Goal: Transaction & Acquisition: Purchase product/service

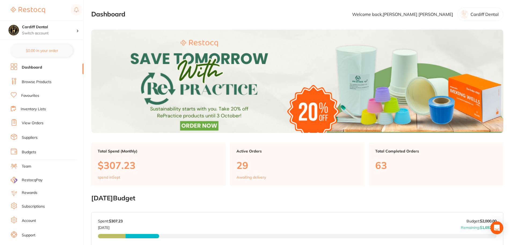
click at [46, 82] on link "Browse Products" at bounding box center [37, 81] width 30 height 5
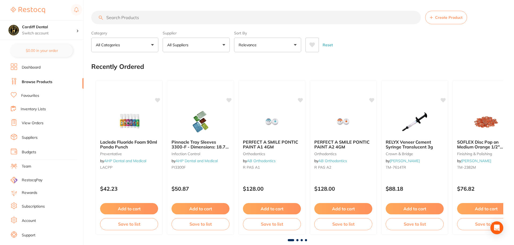
click at [113, 17] on input "search" at bounding box center [256, 17] width 330 height 13
type input "light cure HV A3"
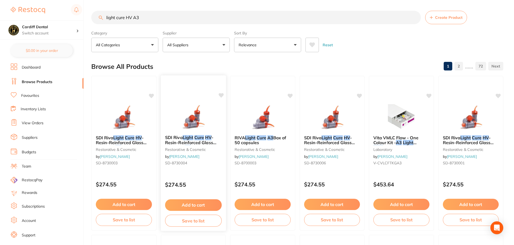
click at [199, 178] on div "$274.55" at bounding box center [193, 183] width 65 height 15
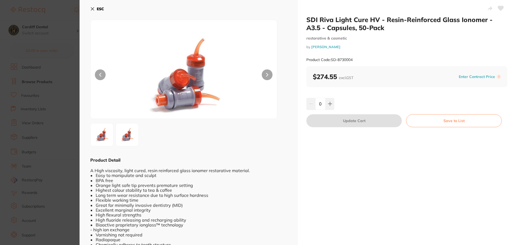
click at [91, 8] on icon at bounding box center [92, 9] width 4 height 4
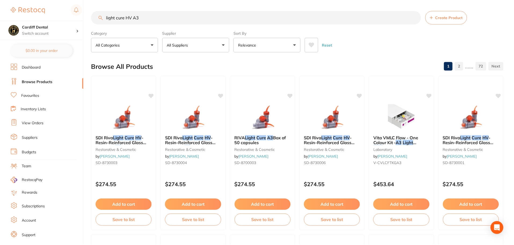
scroll to position [0, 0]
click at [123, 205] on button "Add to cart" at bounding box center [124, 205] width 57 height 12
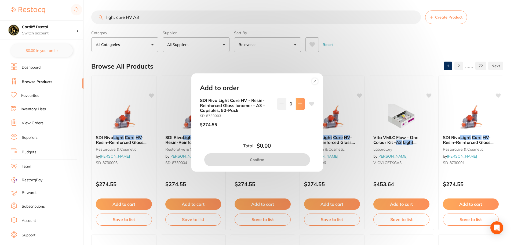
click at [298, 101] on button at bounding box center [300, 104] width 9 height 12
type input "1"
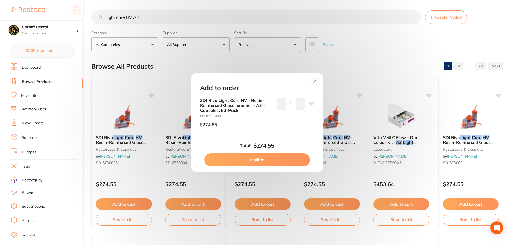
click at [250, 157] on button "Confirm" at bounding box center [257, 159] width 106 height 13
checkbox input "false"
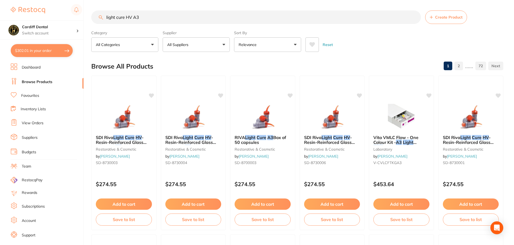
drag, startPoint x: 144, startPoint y: 19, endPoint x: 89, endPoint y: 18, distance: 54.8
click at [89, 18] on div "$302.01 Cardiff Dental Switch account Cardiff Dental $302.01 in your order Dash…" at bounding box center [257, 122] width 514 height 245
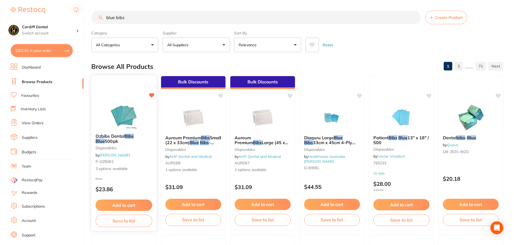
type input "blue bibs"
click at [132, 177] on div "from $23.86" at bounding box center [123, 184] width 65 height 19
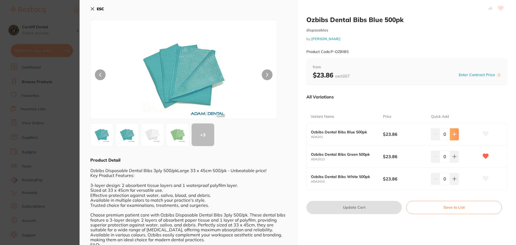
click at [453, 133] on icon at bounding box center [453, 133] width 3 height 3
type input "1"
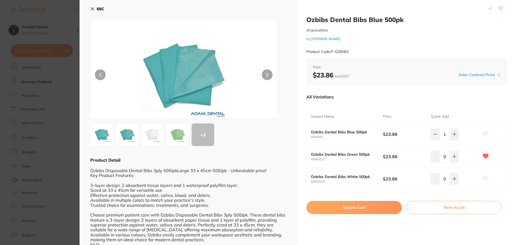
click at [361, 207] on button "Update Cart" at bounding box center [353, 207] width 95 height 13
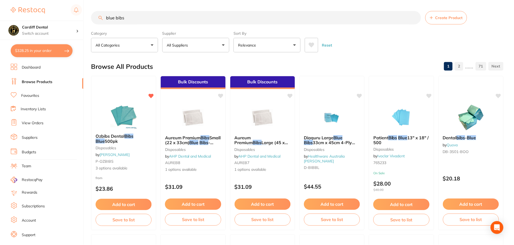
scroll to position [0, 0]
drag, startPoint x: 133, startPoint y: 16, endPoint x: 104, endPoint y: 15, distance: 28.2
click at [104, 15] on input "blue bibs" at bounding box center [256, 16] width 330 height 13
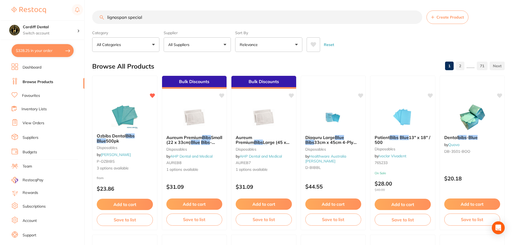
scroll to position [0, 0]
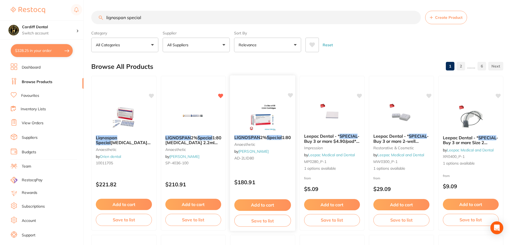
type input "lignospan special"
click at [259, 204] on button "Add to cart" at bounding box center [262, 205] width 57 height 12
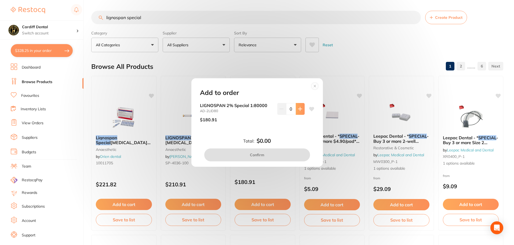
click at [298, 109] on icon at bounding box center [300, 109] width 4 height 4
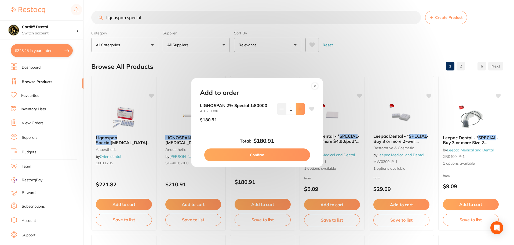
click at [298, 109] on icon at bounding box center [300, 109] width 4 height 4
type input "2"
click at [254, 154] on button "Confirm" at bounding box center [257, 154] width 106 height 13
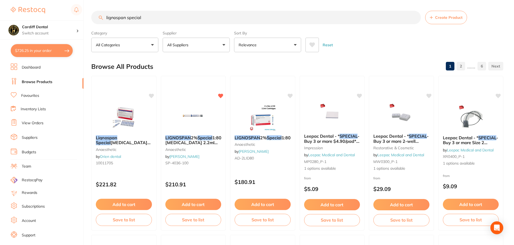
drag, startPoint x: 144, startPoint y: 16, endPoint x: 92, endPoint y: 18, distance: 51.9
click at [92, 18] on input "lignospan special" at bounding box center [256, 17] width 330 height 13
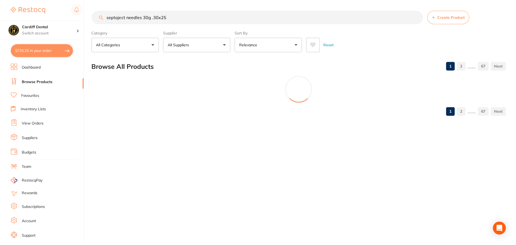
type input "septoject needles 30g .30x25"
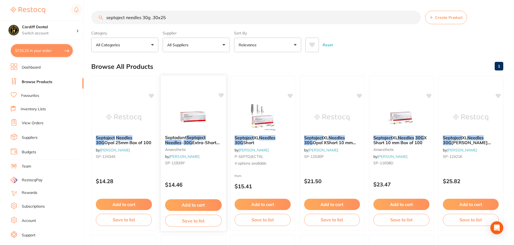
click at [190, 202] on button "Add to cart" at bounding box center [193, 205] width 57 height 12
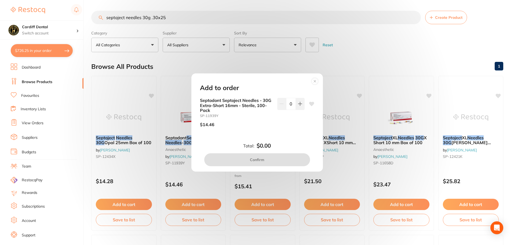
click at [315, 80] on circle at bounding box center [315, 81] width 6 height 6
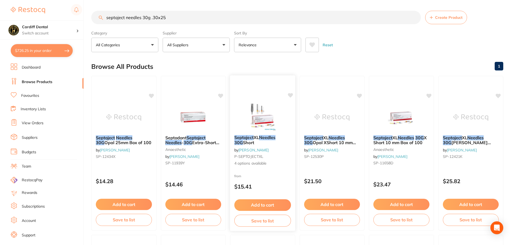
click at [269, 173] on div "from $15.41" at bounding box center [262, 182] width 65 height 19
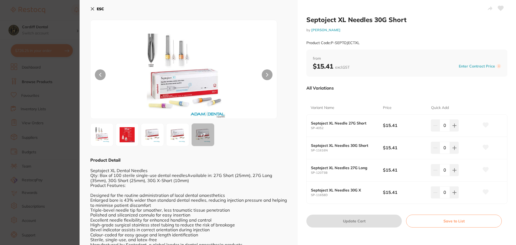
click at [154, 133] on img at bounding box center [152, 134] width 19 height 19
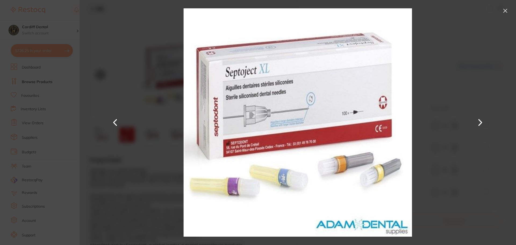
click at [482, 122] on button at bounding box center [479, 122] width 13 height 122
click at [505, 11] on button at bounding box center [505, 10] width 9 height 9
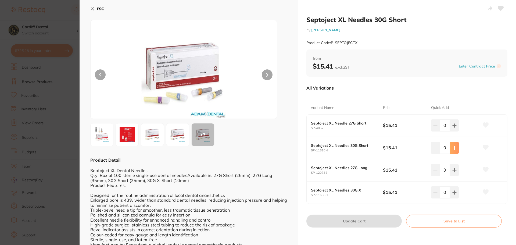
click at [452, 147] on icon at bounding box center [453, 147] width 3 height 3
type input "2"
click at [355, 221] on button "Update Cart" at bounding box center [353, 220] width 95 height 13
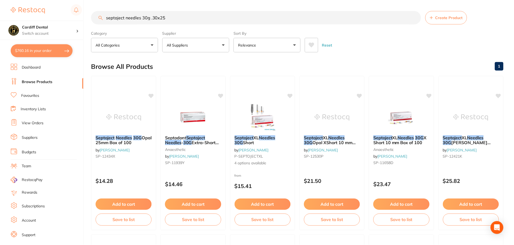
scroll to position [0, 0]
click at [125, 17] on input "septoject needles 30g .30x25" at bounding box center [256, 16] width 330 height 13
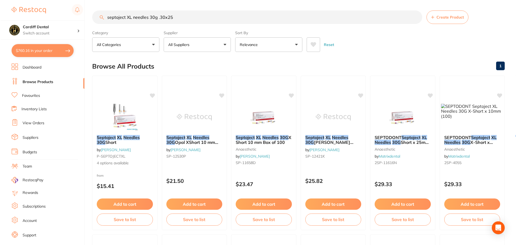
scroll to position [0, 0]
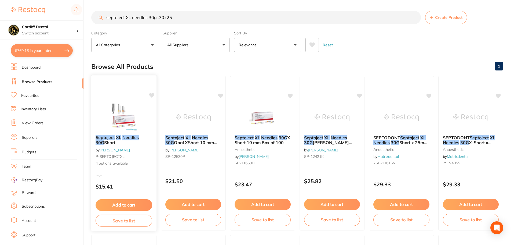
type input "septoject XL needles 30g .30x25"
click at [133, 169] on div "Septoject XL Needles 30G Short by [PERSON_NAME] P-SEPTOJECTXL 4 options availab…" at bounding box center [123, 151] width 65 height 40
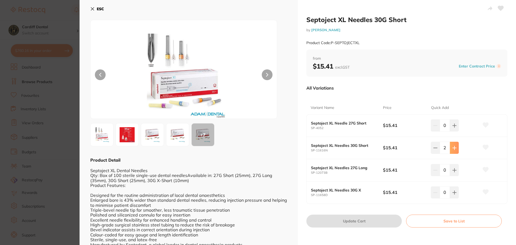
click at [450, 146] on button at bounding box center [454, 148] width 9 height 12
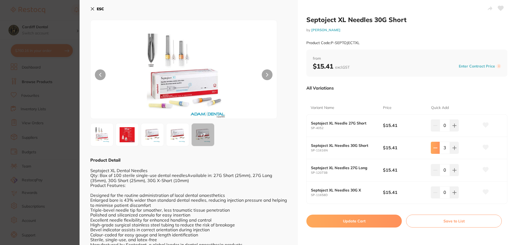
click at [433, 147] on icon at bounding box center [435, 148] width 4 height 4
type input "2"
click at [93, 7] on icon at bounding box center [92, 9] width 4 height 4
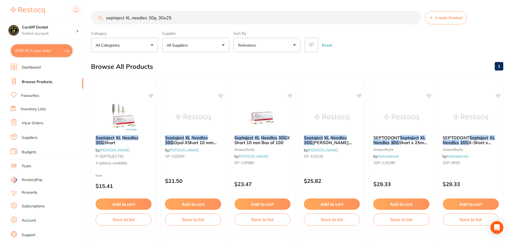
scroll to position [0, 0]
click at [40, 48] on button "$760.16 in your order" at bounding box center [42, 50] width 62 height 13
checkbox input "true"
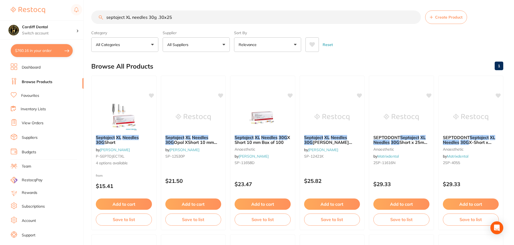
checkbox input "true"
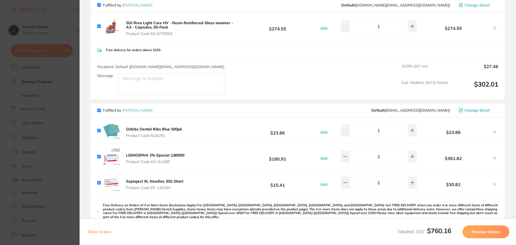
scroll to position [0, 0]
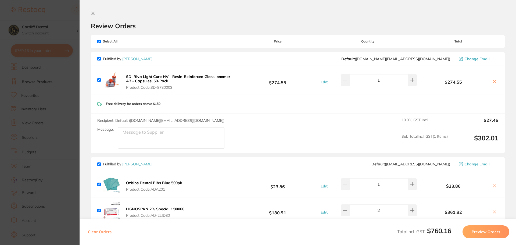
click at [93, 12] on icon at bounding box center [93, 13] width 4 height 4
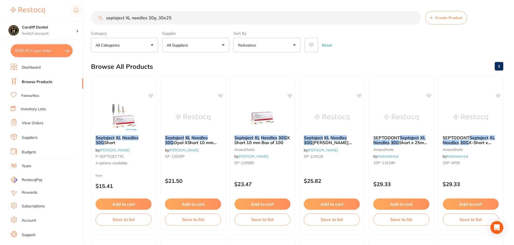
scroll to position [0, 0]
drag, startPoint x: 178, startPoint y: 16, endPoint x: 88, endPoint y: 15, distance: 89.7
click at [88, 15] on div "$760.16 Cardiff Dental Switch account Cardiff Dental $760.16 in your order Dash…" at bounding box center [257, 122] width 514 height 245
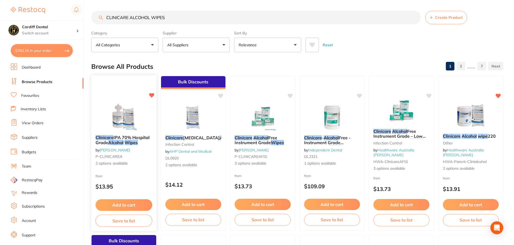
type input "CLINICARE ALCOHOL WIPES"
click at [147, 154] on small "P-CLINICAREA" at bounding box center [124, 156] width 57 height 4
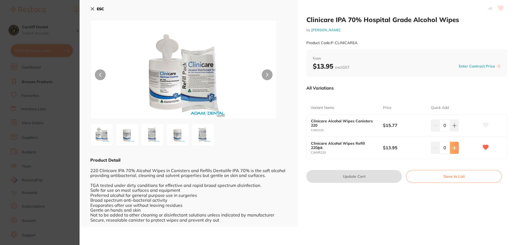
click at [452, 147] on icon at bounding box center [454, 148] width 4 height 4
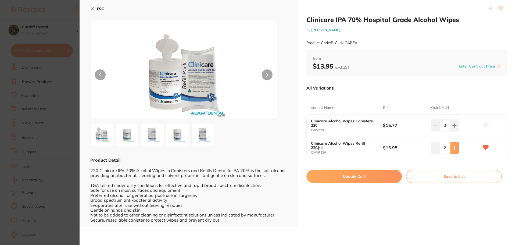
click at [452, 147] on icon at bounding box center [454, 148] width 4 height 4
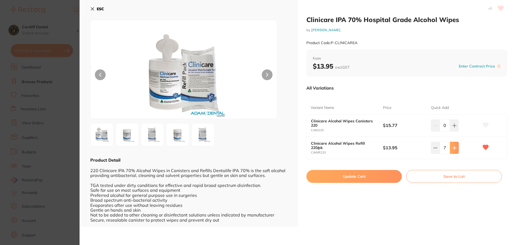
click at [452, 147] on icon at bounding box center [454, 148] width 4 height 4
type input "10"
click at [352, 175] on button "Update Cart" at bounding box center [353, 176] width 95 height 13
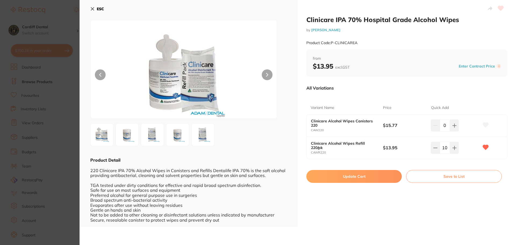
checkbox input "false"
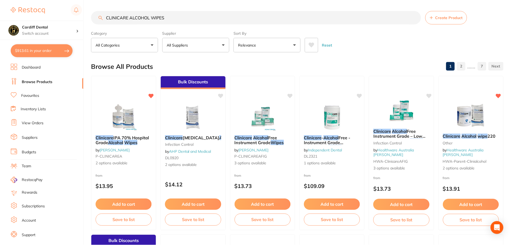
scroll to position [0, 0]
drag, startPoint x: 169, startPoint y: 17, endPoint x: 128, endPoint y: 17, distance: 41.6
click at [128, 17] on input "CLINICARE ALCOHOL WIPES" at bounding box center [256, 16] width 330 height 13
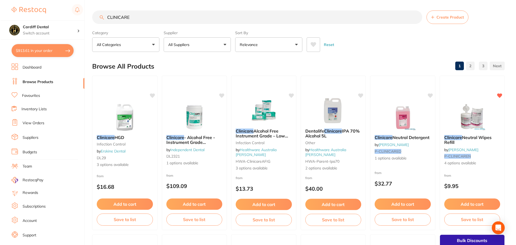
scroll to position [0, 0]
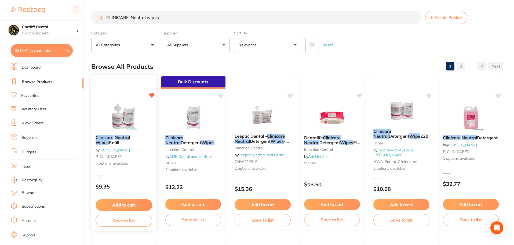
type input "CLINICARE Neutral wipes"
click at [143, 155] on small "P-CLINICAREN" at bounding box center [124, 156] width 57 height 4
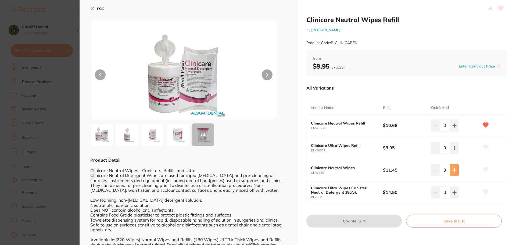
click at [454, 171] on icon at bounding box center [454, 170] width 4 height 4
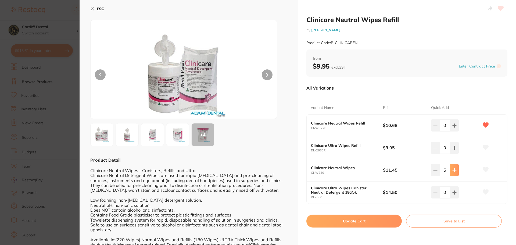
click at [454, 171] on icon at bounding box center [454, 170] width 4 height 4
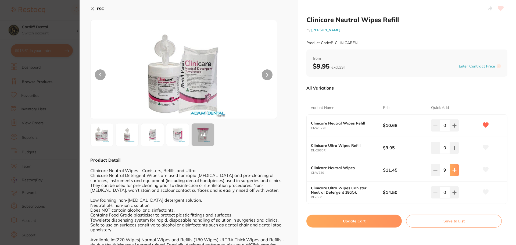
type input "10"
click at [352, 220] on button "Update Cart" at bounding box center [353, 220] width 95 height 13
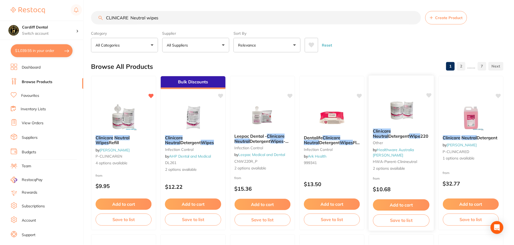
scroll to position [0, 0]
drag, startPoint x: 160, startPoint y: 18, endPoint x: 86, endPoint y: 18, distance: 73.6
click at [86, 18] on div "$1,039.55 Cardiff Dental Switch account Cardiff Dental $1,039.55 in your order …" at bounding box center [257, 122] width 514 height 245
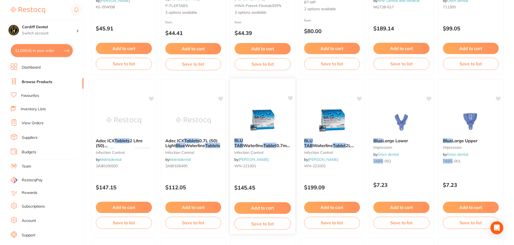
scroll to position [81, 0]
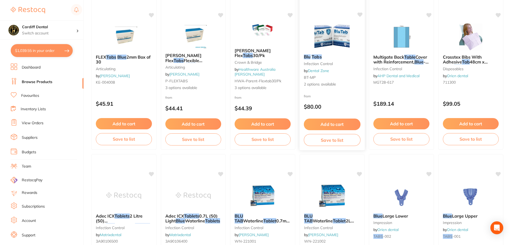
click at [343, 66] on div "Blu Tabs Infection Control by Dental Zone BT-MP 2 options available" at bounding box center [331, 70] width 65 height 41
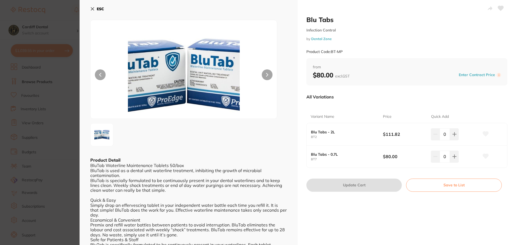
click at [92, 8] on icon at bounding box center [92, 9] width 4 height 4
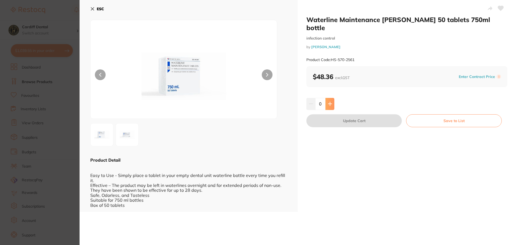
click at [329, 102] on icon at bounding box center [329, 103] width 3 height 3
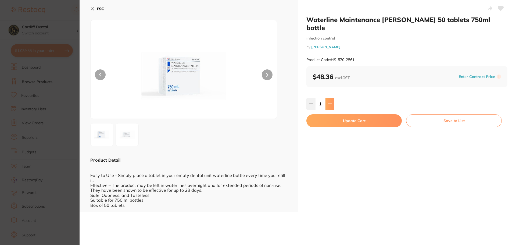
click at [329, 102] on icon at bounding box center [329, 103] width 3 height 3
type input "2"
click at [358, 114] on button "Update Cart" at bounding box center [353, 120] width 95 height 13
checkbox input "false"
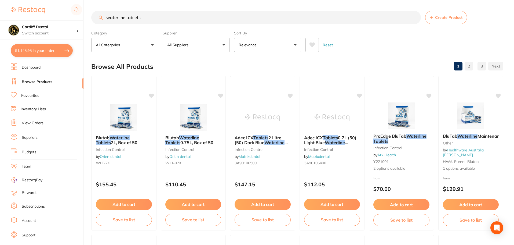
drag, startPoint x: 143, startPoint y: 16, endPoint x: 106, endPoint y: 19, distance: 37.7
click at [106, 19] on input "waterline tablets" at bounding box center [256, 17] width 330 height 13
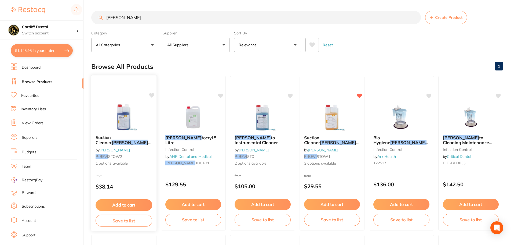
type input "bevis"
click at [129, 204] on button "Add to cart" at bounding box center [124, 205] width 57 height 12
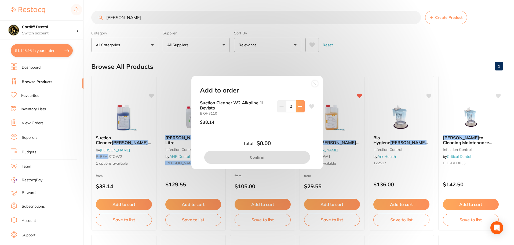
click at [300, 106] on icon at bounding box center [299, 105] width 3 height 3
type input "1"
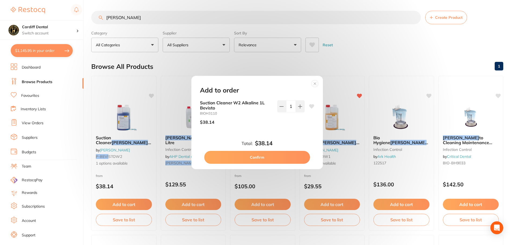
click at [249, 155] on button "Confirm" at bounding box center [257, 157] width 106 height 13
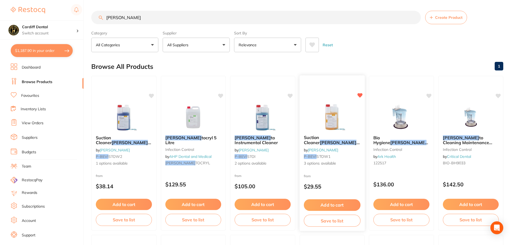
click at [332, 203] on button "Add to cart" at bounding box center [332, 205] width 57 height 12
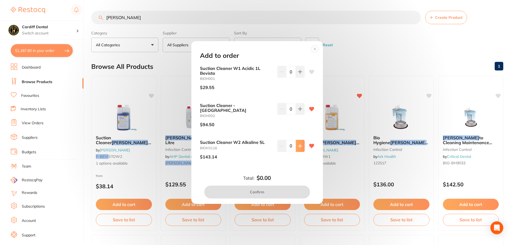
click at [298, 144] on icon at bounding box center [299, 145] width 3 height 3
type input "1"
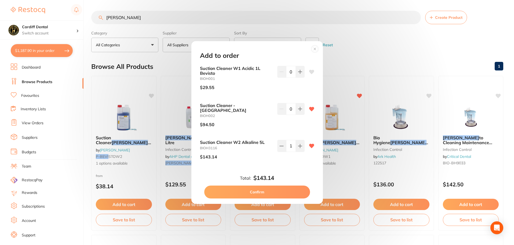
click at [262, 187] on button "Confirm" at bounding box center [257, 191] width 106 height 13
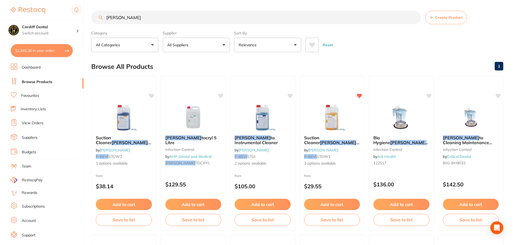
drag, startPoint x: 125, startPoint y: 19, endPoint x: 107, endPoint y: 18, distance: 17.5
click at [107, 18] on input "bevis" at bounding box center [256, 17] width 330 height 13
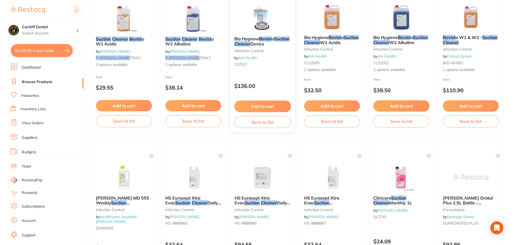
scroll to position [134, 0]
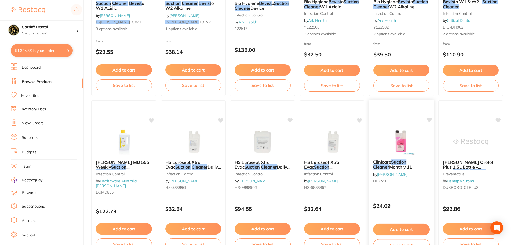
type input "suction cleaner bevist"
click at [397, 161] on em "Suction" at bounding box center [399, 161] width 16 height 5
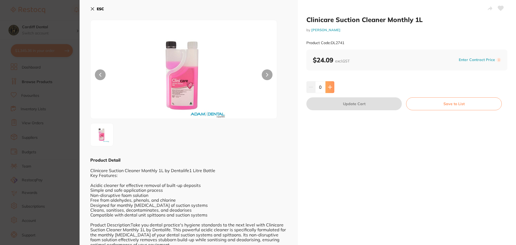
click at [330, 86] on icon at bounding box center [330, 87] width 4 height 4
type input "2"
click at [355, 103] on button "Update Cart" at bounding box center [353, 103] width 95 height 13
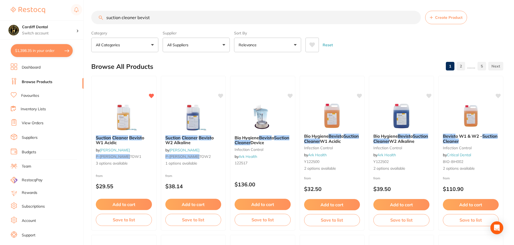
drag, startPoint x: 152, startPoint y: 19, endPoint x: 106, endPoint y: 20, distance: 45.9
click at [106, 20] on input "suction cleaner bevist" at bounding box center [256, 17] width 330 height 13
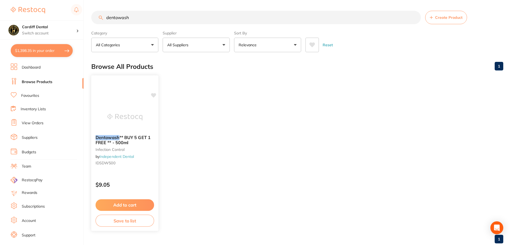
type input "dentowash"
click at [126, 203] on button "Add to cart" at bounding box center [125, 205] width 59 height 12
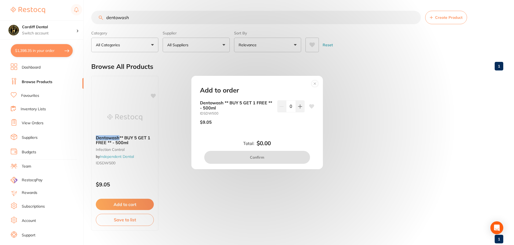
click at [314, 82] on circle at bounding box center [315, 83] width 6 height 6
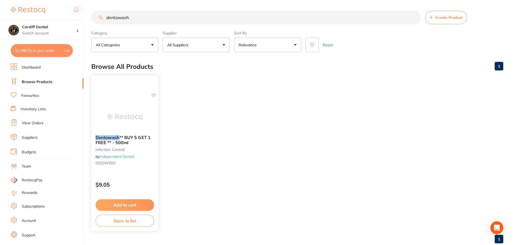
click at [105, 137] on em "Dentowash" at bounding box center [108, 137] width 24 height 5
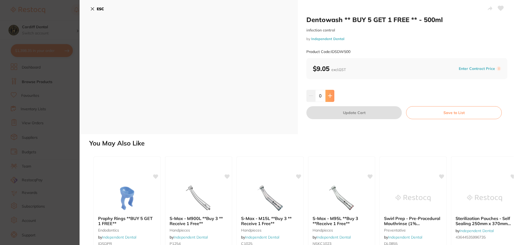
click at [330, 97] on icon at bounding box center [330, 95] width 4 height 4
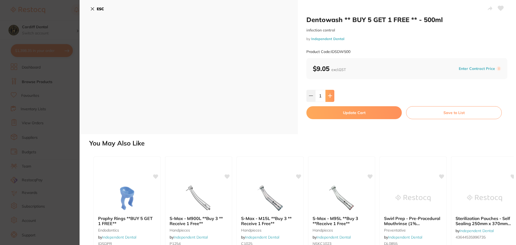
click at [330, 97] on icon at bounding box center [330, 95] width 4 height 4
type input "2"
click at [91, 9] on icon at bounding box center [92, 9] width 4 height 4
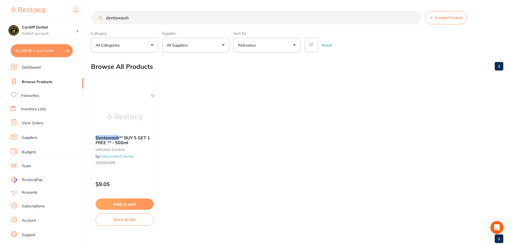
scroll to position [2, 0]
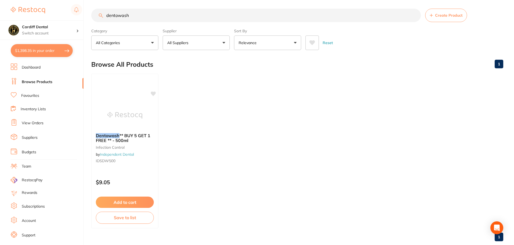
click at [147, 17] on input "dentowash" at bounding box center [256, 15] width 330 height 13
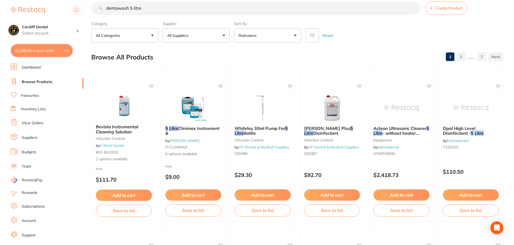
scroll to position [0, 0]
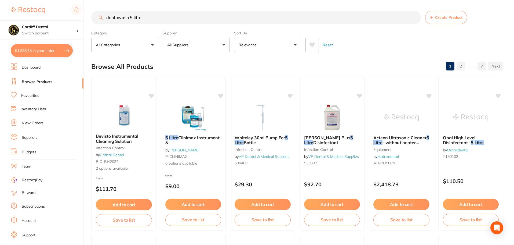
drag, startPoint x: 149, startPoint y: 19, endPoint x: 98, endPoint y: 17, distance: 51.3
click at [98, 17] on input "dentowash 5 litre" at bounding box center [256, 17] width 330 height 13
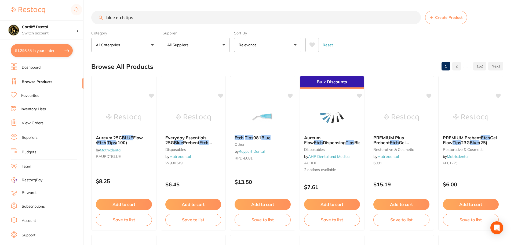
click at [226, 45] on button "All Suppliers" at bounding box center [196, 45] width 67 height 15
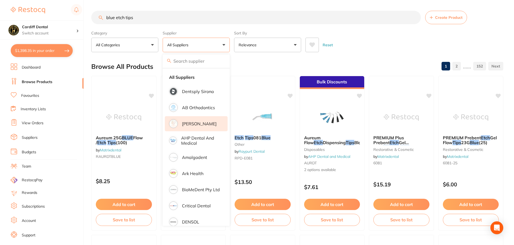
click at [200, 126] on li "[PERSON_NAME]" at bounding box center [196, 123] width 63 height 15
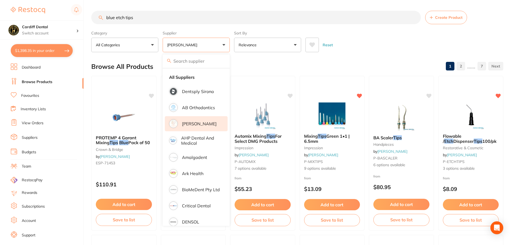
click at [115, 18] on input "blue etch tips" at bounding box center [256, 17] width 330 height 13
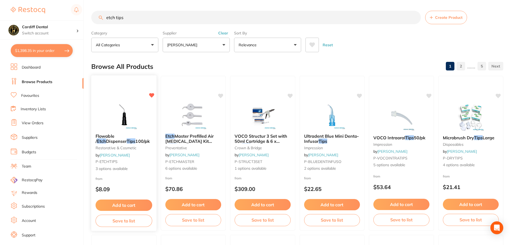
type input "etch tips"
click at [135, 159] on div "Flowable / Etch Dispenser Tips 100/pk restorative & cosmetic by Adam Dental P-E…" at bounding box center [123, 152] width 65 height 46
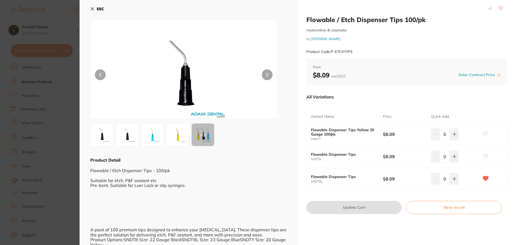
click at [152, 136] on img at bounding box center [152, 134] width 19 height 19
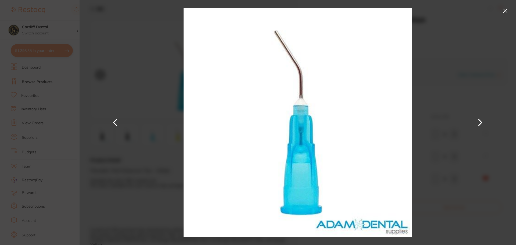
click at [506, 10] on button at bounding box center [505, 10] width 9 height 9
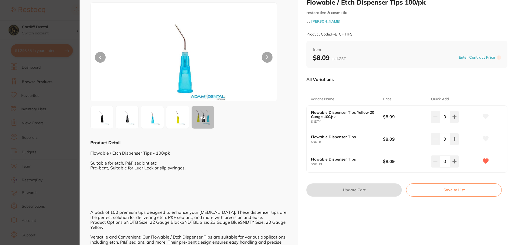
scroll to position [27, 0]
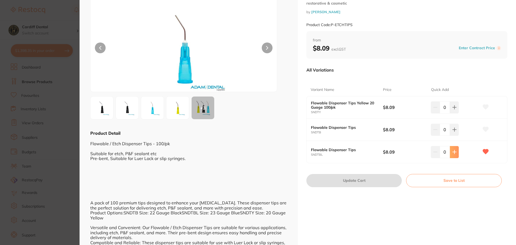
click at [454, 153] on icon at bounding box center [454, 152] width 4 height 4
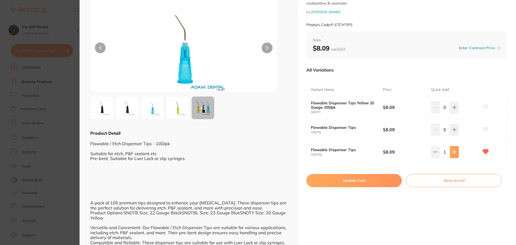
click at [454, 153] on icon at bounding box center [454, 152] width 4 height 4
type input "2"
click at [353, 178] on button "Update Cart" at bounding box center [353, 180] width 95 height 13
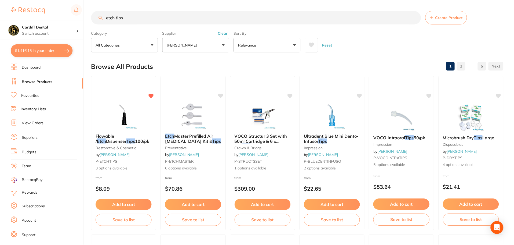
scroll to position [1, 0]
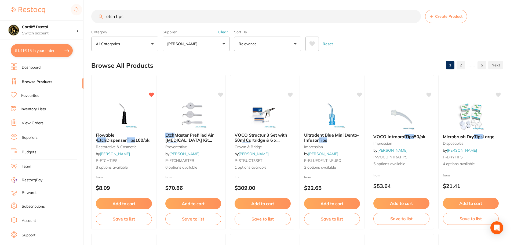
drag, startPoint x: 127, startPoint y: 15, endPoint x: 103, endPoint y: 16, distance: 24.4
click at [103, 16] on div "etch tips Create Product" at bounding box center [297, 16] width 412 height 13
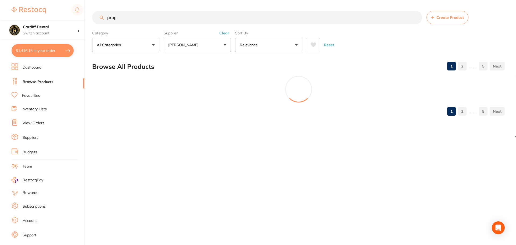
scroll to position [0, 0]
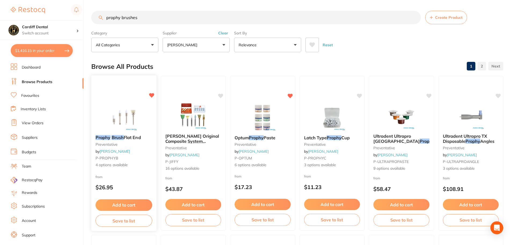
type input "prophy brushes"
click at [146, 145] on small "preventative" at bounding box center [124, 144] width 57 height 4
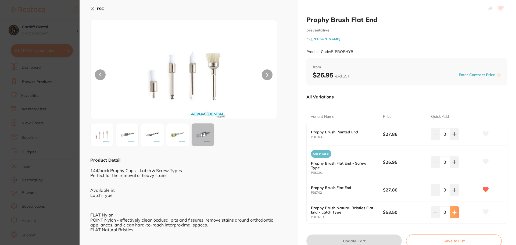
click at [453, 210] on icon at bounding box center [453, 211] width 3 height 3
type input "1"
click at [360, 235] on button "Update Cart" at bounding box center [353, 240] width 95 height 13
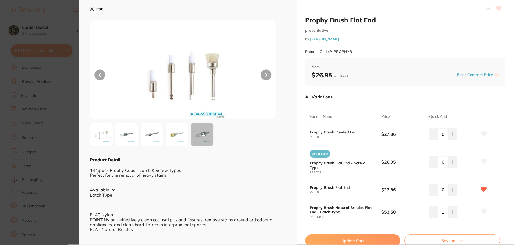
scroll to position [1, 0]
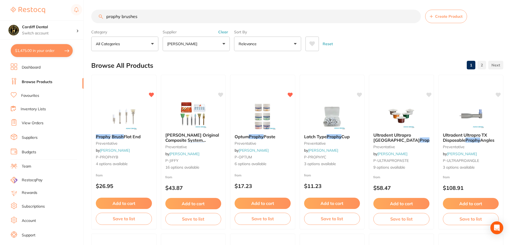
drag, startPoint x: 147, startPoint y: 17, endPoint x: 103, endPoint y: 15, distance: 44.1
click at [103, 15] on div "prophy brushes Create Product" at bounding box center [297, 16] width 412 height 13
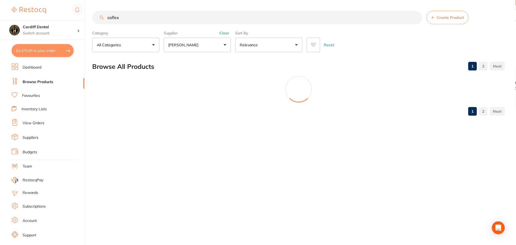
scroll to position [0, 0]
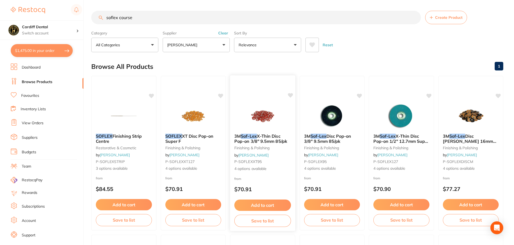
type input "soflex course"
click at [283, 154] on div "3M Sof-Lex X-Thin Disc Pop-on 3/8" 9.5mm 85/pk finishing & polishing by Adam De…" at bounding box center [262, 152] width 65 height 46
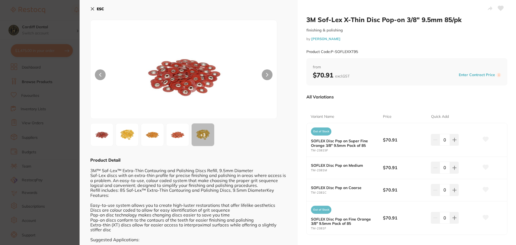
click at [93, 9] on icon at bounding box center [92, 9] width 3 height 3
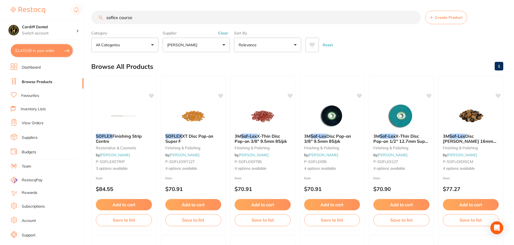
click at [223, 45] on button "[PERSON_NAME]" at bounding box center [196, 45] width 67 height 15
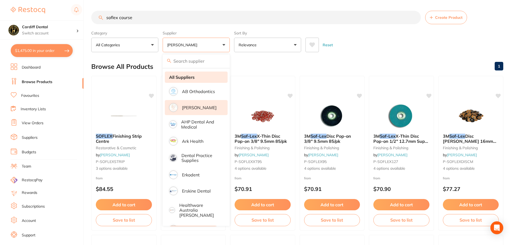
click at [174, 75] on strong "All Suppliers" at bounding box center [182, 77] width 26 height 5
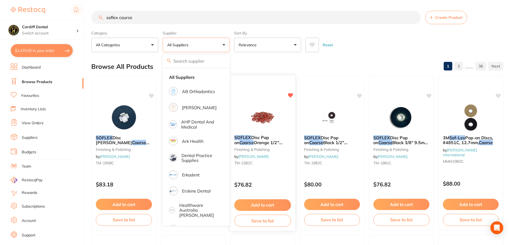
click at [277, 166] on div "SOFLEX Disc Pop on Coarse Orange 1/2" 12.7mm Pack of 85 finishing & polishing b…" at bounding box center [262, 151] width 65 height 41
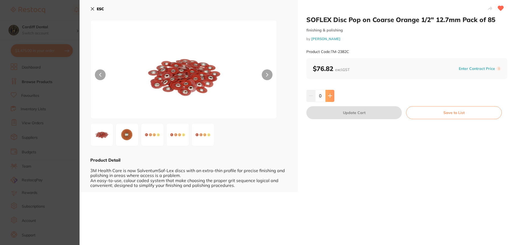
click at [331, 95] on icon at bounding box center [330, 95] width 4 height 4
type input "1"
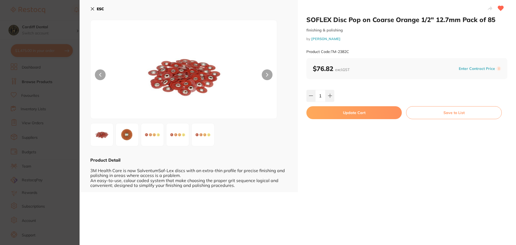
click at [342, 111] on button "Update Cart" at bounding box center [353, 112] width 95 height 13
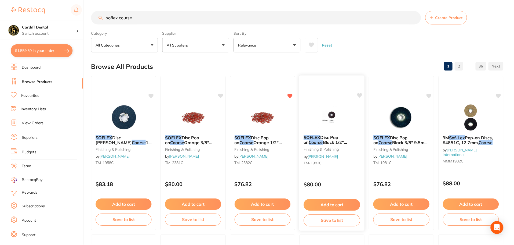
scroll to position [0, 0]
drag, startPoint x: 143, startPoint y: 18, endPoint x: 100, endPoint y: 18, distance: 43.0
click at [100, 18] on div "soflex course Create Product" at bounding box center [297, 16] width 412 height 13
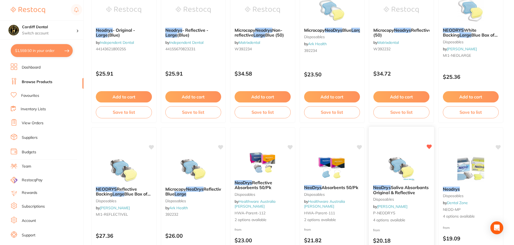
scroll to position [134, 0]
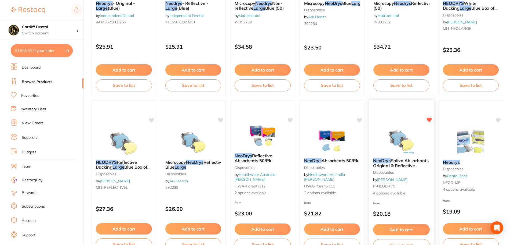
type input "neodry large"
click at [413, 198] on div "NeoDrys Saliva Absorbants Original & Reflective disposables by Adam Dental P-NE…" at bounding box center [401, 177] width 65 height 46
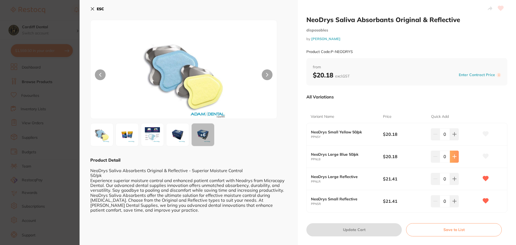
click at [451, 159] on button at bounding box center [454, 156] width 9 height 12
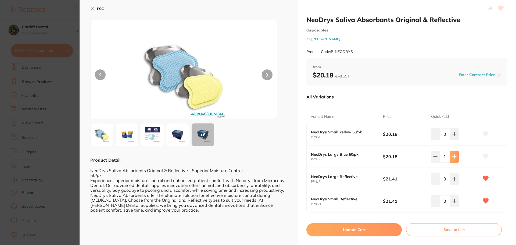
click at [451, 159] on button at bounding box center [454, 156] width 9 height 12
click at [431, 156] on button at bounding box center [434, 156] width 9 height 12
type input "0"
click at [455, 180] on button at bounding box center [454, 179] width 9 height 12
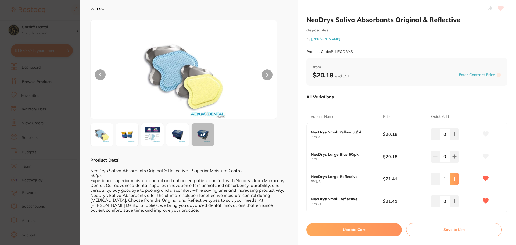
click at [455, 180] on button at bounding box center [454, 179] width 9 height 12
type input "2"
click at [344, 231] on button "Update Cart" at bounding box center [353, 229] width 95 height 13
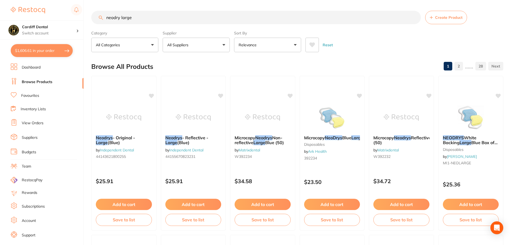
drag, startPoint x: 143, startPoint y: 19, endPoint x: 106, endPoint y: 18, distance: 37.3
click at [106, 18] on input "neodry large" at bounding box center [256, 17] width 330 height 13
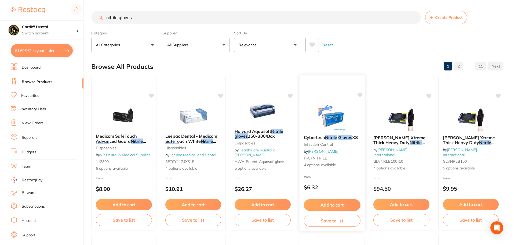
type input "nitrile gloves"
click at [349, 162] on span "4 options available" at bounding box center [332, 164] width 57 height 5
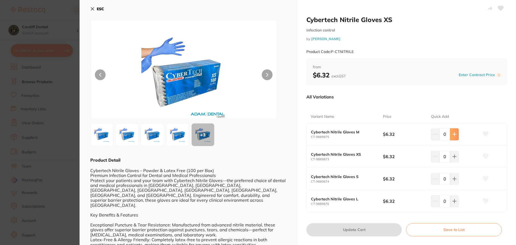
click at [453, 135] on icon at bounding box center [454, 134] width 4 height 4
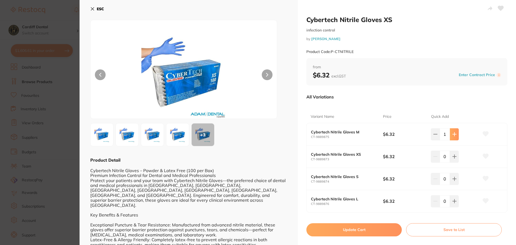
click at [453, 135] on icon at bounding box center [454, 134] width 4 height 4
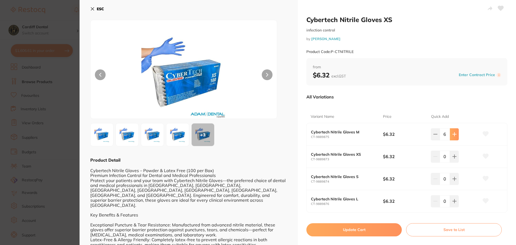
click at [453, 135] on icon at bounding box center [454, 134] width 4 height 4
type input "8"
click at [455, 178] on icon at bounding box center [454, 178] width 4 height 4
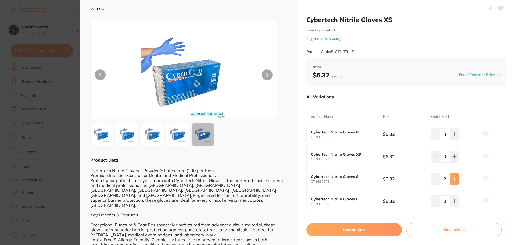
click at [455, 178] on icon at bounding box center [454, 178] width 4 height 4
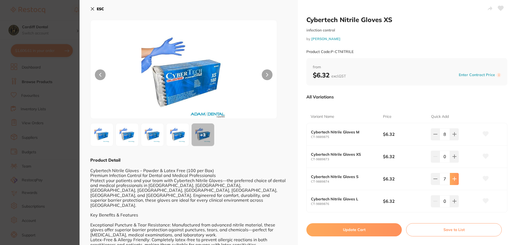
click at [455, 178] on icon at bounding box center [454, 178] width 4 height 4
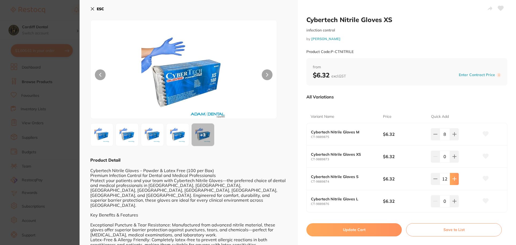
click at [455, 178] on icon at bounding box center [454, 178] width 4 height 4
type input "15"
click at [360, 230] on button "Update Cart" at bounding box center [353, 229] width 95 height 13
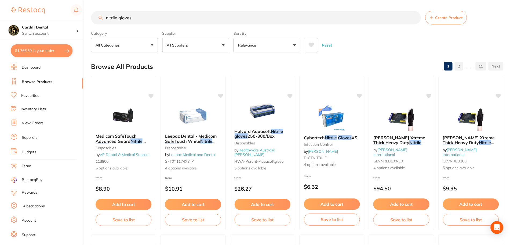
scroll to position [3, 0]
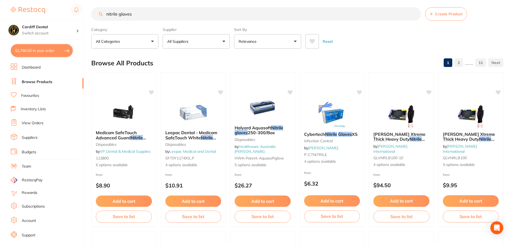
drag, startPoint x: 125, startPoint y: 14, endPoint x: 102, endPoint y: 14, distance: 23.6
click at [102, 14] on div "nitrile gloves Create Product" at bounding box center [297, 13] width 412 height 13
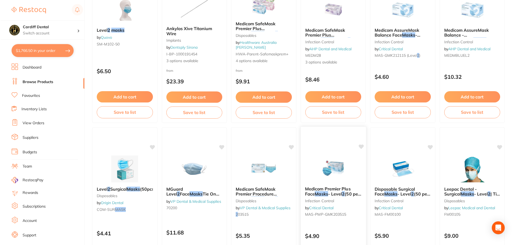
scroll to position [0, 0]
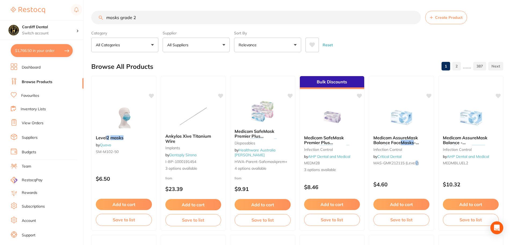
click at [224, 46] on button "All Suppliers" at bounding box center [196, 45] width 67 height 15
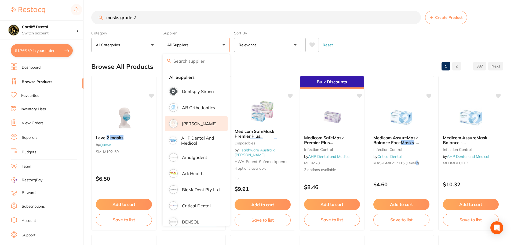
click at [191, 123] on p "[PERSON_NAME]" at bounding box center [199, 123] width 35 height 5
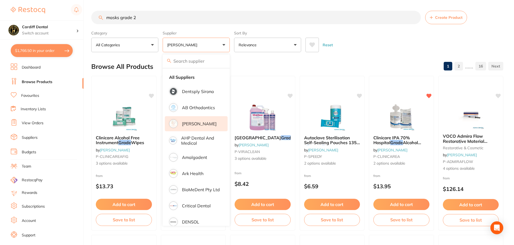
click at [139, 17] on input "masks grade 2" at bounding box center [256, 17] width 330 height 13
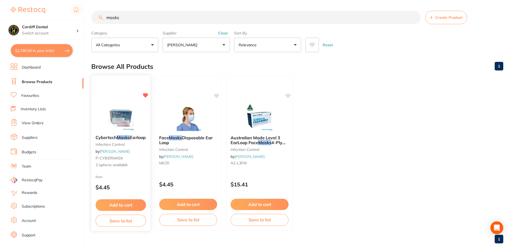
type input "masks"
click at [141, 154] on div "Cybertech Masks Earloop infection control by Adam Dental P-CYBERMASK 2 options …" at bounding box center [120, 151] width 59 height 41
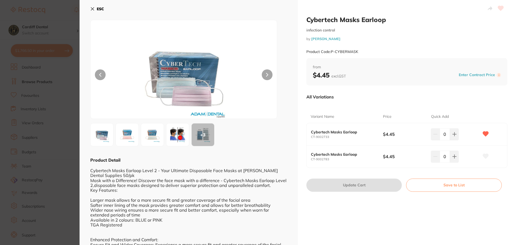
click at [92, 8] on icon at bounding box center [92, 9] width 4 height 4
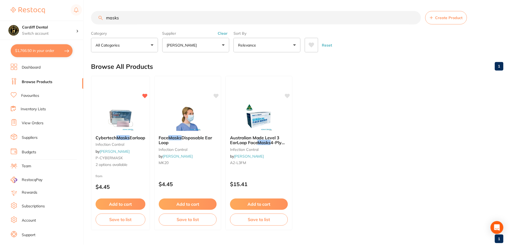
scroll to position [2, 0]
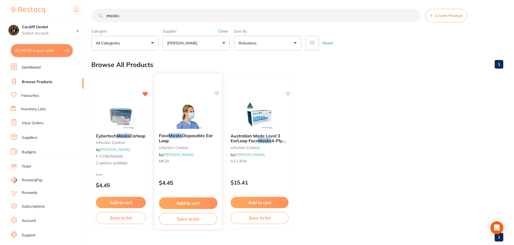
click at [195, 152] on div "Face Masks Disposable Ear Loop infection control by Adam Dental MK20" at bounding box center [188, 149] width 67 height 41
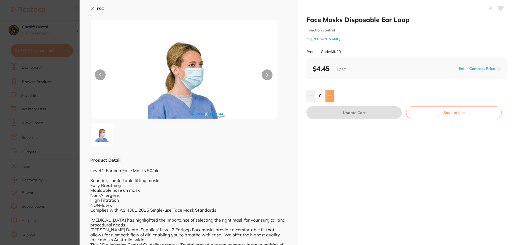
click at [329, 95] on icon at bounding box center [329, 95] width 3 height 3
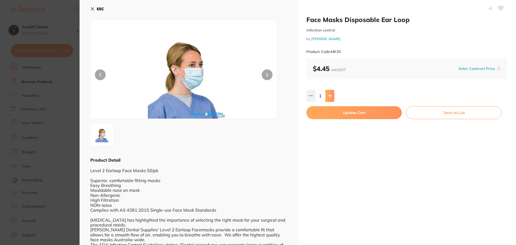
click at [329, 95] on icon at bounding box center [329, 95] width 3 height 3
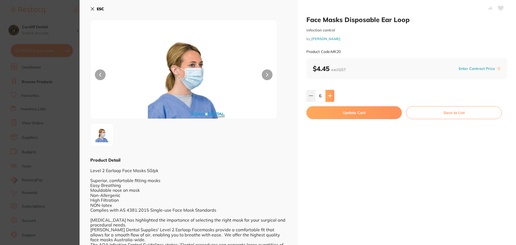
click at [329, 95] on icon at bounding box center [329, 95] width 3 height 3
type input "10"
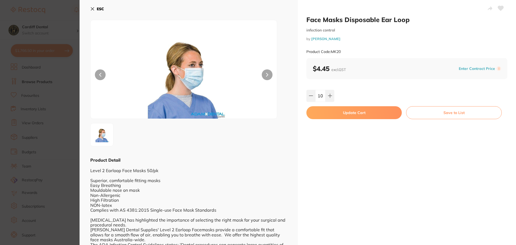
click at [347, 113] on button "Update Cart" at bounding box center [353, 112] width 95 height 13
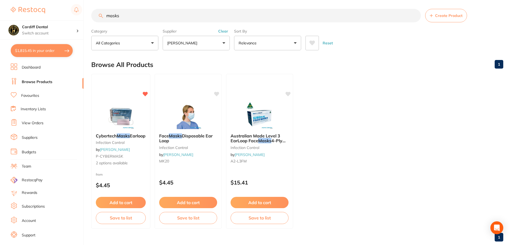
drag, startPoint x: 134, startPoint y: 16, endPoint x: 93, endPoint y: 16, distance: 40.6
click at [93, 16] on input "masks" at bounding box center [256, 15] width 330 height 13
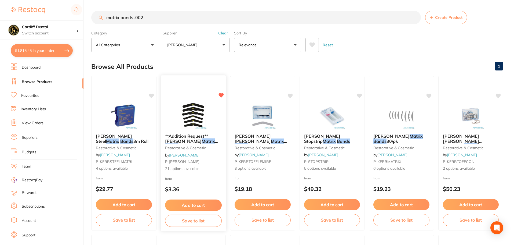
type input "matrix bands .002"
click at [208, 156] on div "**Addition Request** Tofflemire Matrix Bands Ultra Thin | T2UT144 restorative &…" at bounding box center [193, 152] width 65 height 46
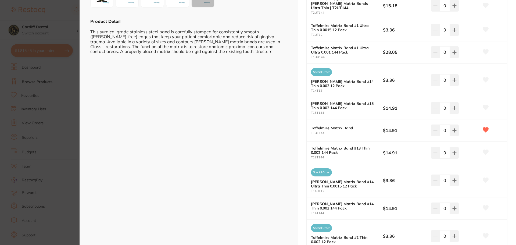
scroll to position [110, 0]
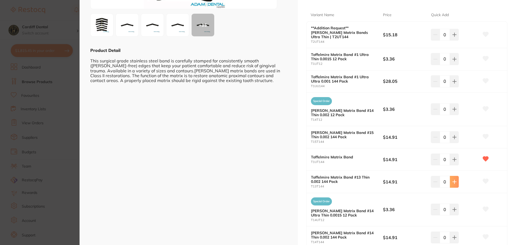
click at [453, 180] on icon at bounding box center [453, 181] width 3 height 3
type input "1"
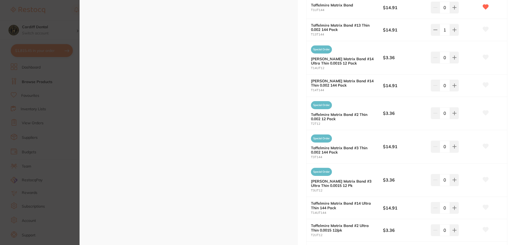
scroll to position [271, 0]
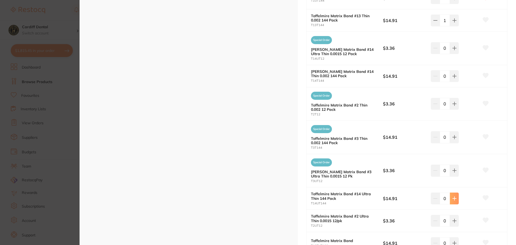
click at [452, 196] on icon at bounding box center [454, 198] width 4 height 4
type input "1"
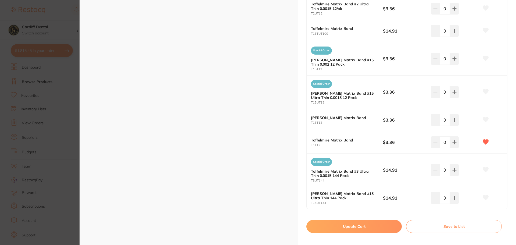
scroll to position [486, 0]
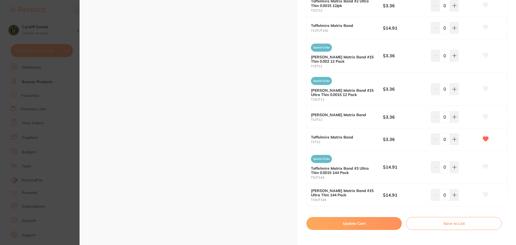
click at [342, 220] on button "Update Cart" at bounding box center [353, 223] width 95 height 13
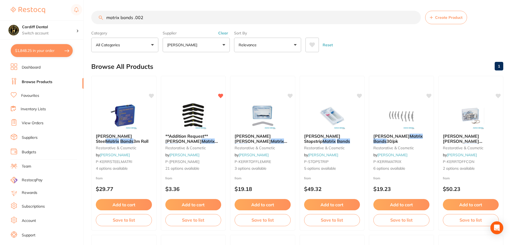
drag, startPoint x: 151, startPoint y: 17, endPoint x: 100, endPoint y: 16, distance: 51.3
click at [100, 16] on div "matrix bands .002 Create Product" at bounding box center [297, 17] width 412 height 13
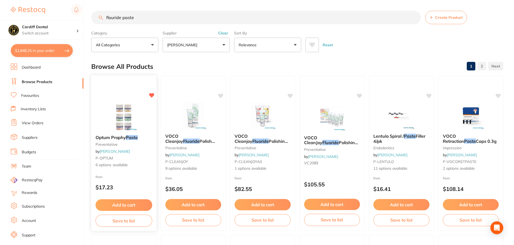
type input "flouride paste"
click at [146, 161] on div "Optum Prophy Paste preventative by Adam Dental P-OPTUM 6 options available" at bounding box center [123, 151] width 65 height 41
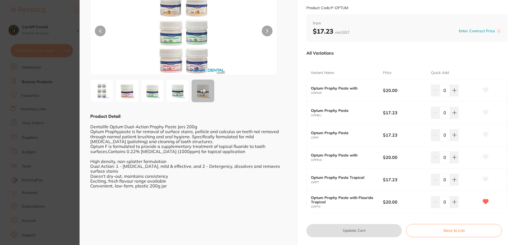
scroll to position [54, 0]
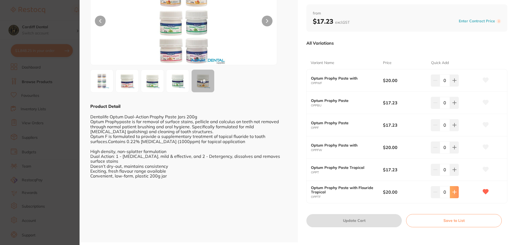
click at [453, 190] on icon at bounding box center [454, 192] width 4 height 4
type input "1"
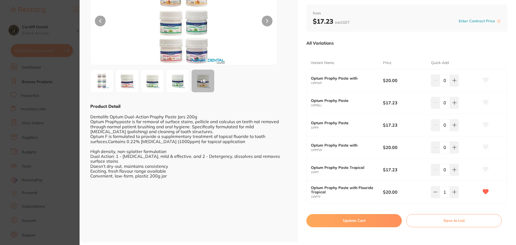
click at [352, 220] on button "Update Cart" at bounding box center [353, 220] width 95 height 13
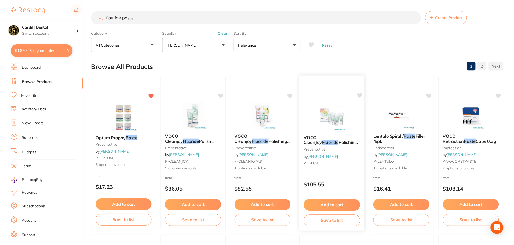
scroll to position [0, 0]
drag, startPoint x: 148, startPoint y: 16, endPoint x: 102, endPoint y: 17, distance: 45.7
click at [102, 17] on div "flouride paste Create Product" at bounding box center [297, 16] width 412 height 13
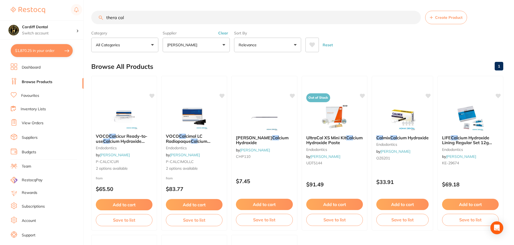
type input "thera cal"
click at [225, 46] on button "[PERSON_NAME]" at bounding box center [196, 45] width 67 height 15
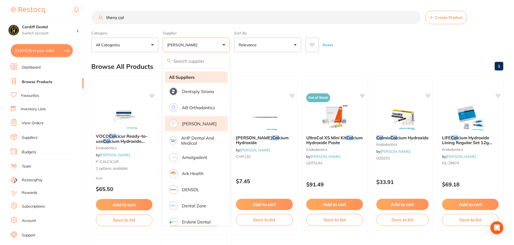
click at [190, 78] on strong "All Suppliers" at bounding box center [182, 77] width 26 height 5
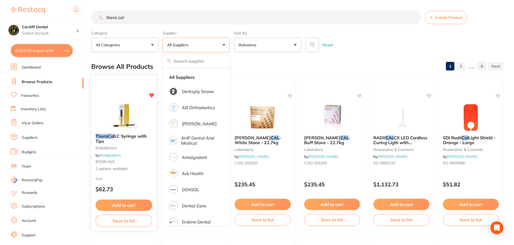
click at [120, 204] on button "Add to cart" at bounding box center [124, 205] width 57 height 12
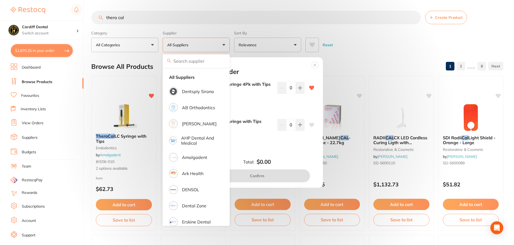
click at [358, 55] on div "Add to order TheraCal LC Syringe 4Pk with Tips (4 x 1gm) BIS06-011 $171.82 0 Th…" at bounding box center [257, 122] width 514 height 245
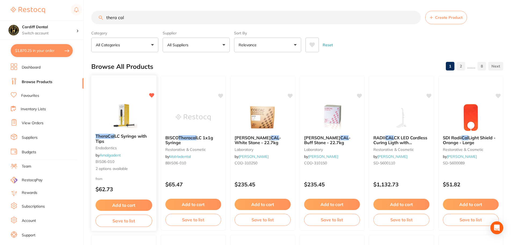
click at [119, 203] on button "Add to cart" at bounding box center [124, 205] width 57 height 12
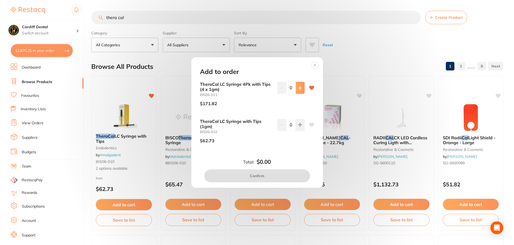
click at [299, 88] on icon at bounding box center [299, 87] width 3 height 3
type input "1"
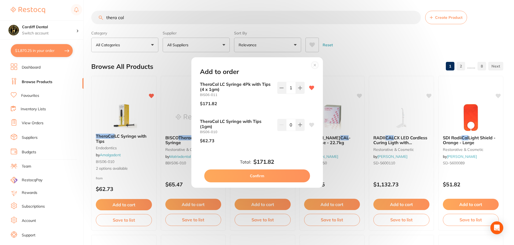
click at [247, 174] on button "Confirm" at bounding box center [257, 175] width 106 height 13
